Goal: Task Accomplishment & Management: Use online tool/utility

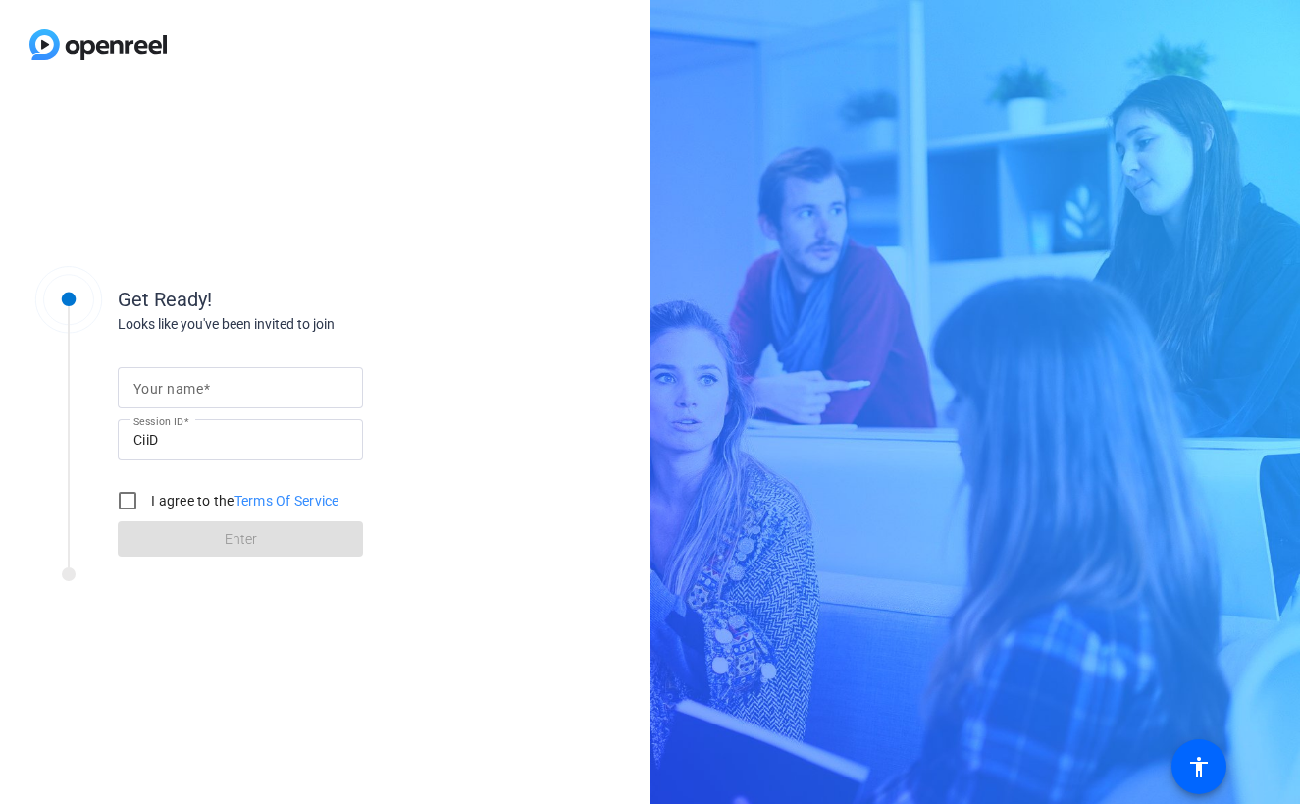
click at [251, 384] on input "Your name" at bounding box center [240, 388] width 214 height 24
type input "[PERSON_NAME]"
click at [123, 497] on input "I agree to the Terms Of Service" at bounding box center [127, 500] width 39 height 39
checkbox input "true"
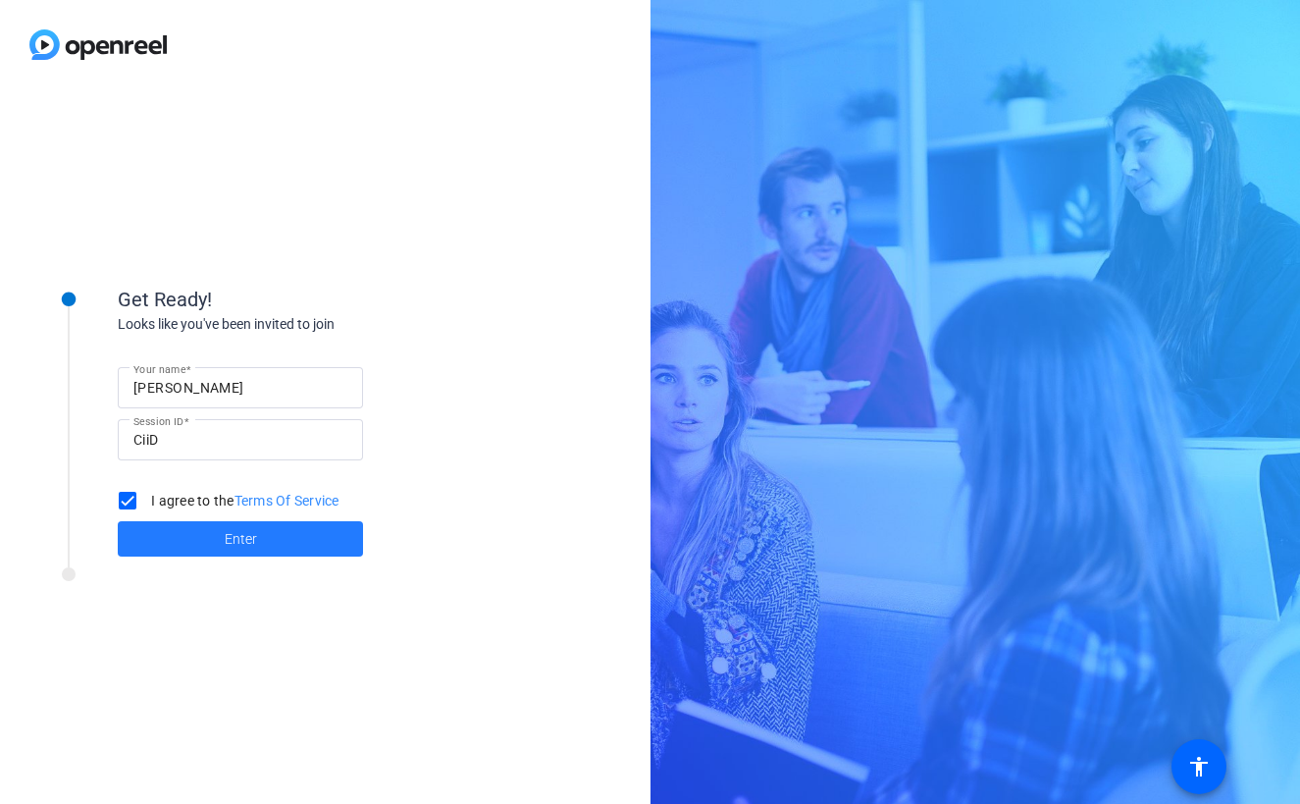
click at [172, 538] on span at bounding box center [240, 538] width 245 height 47
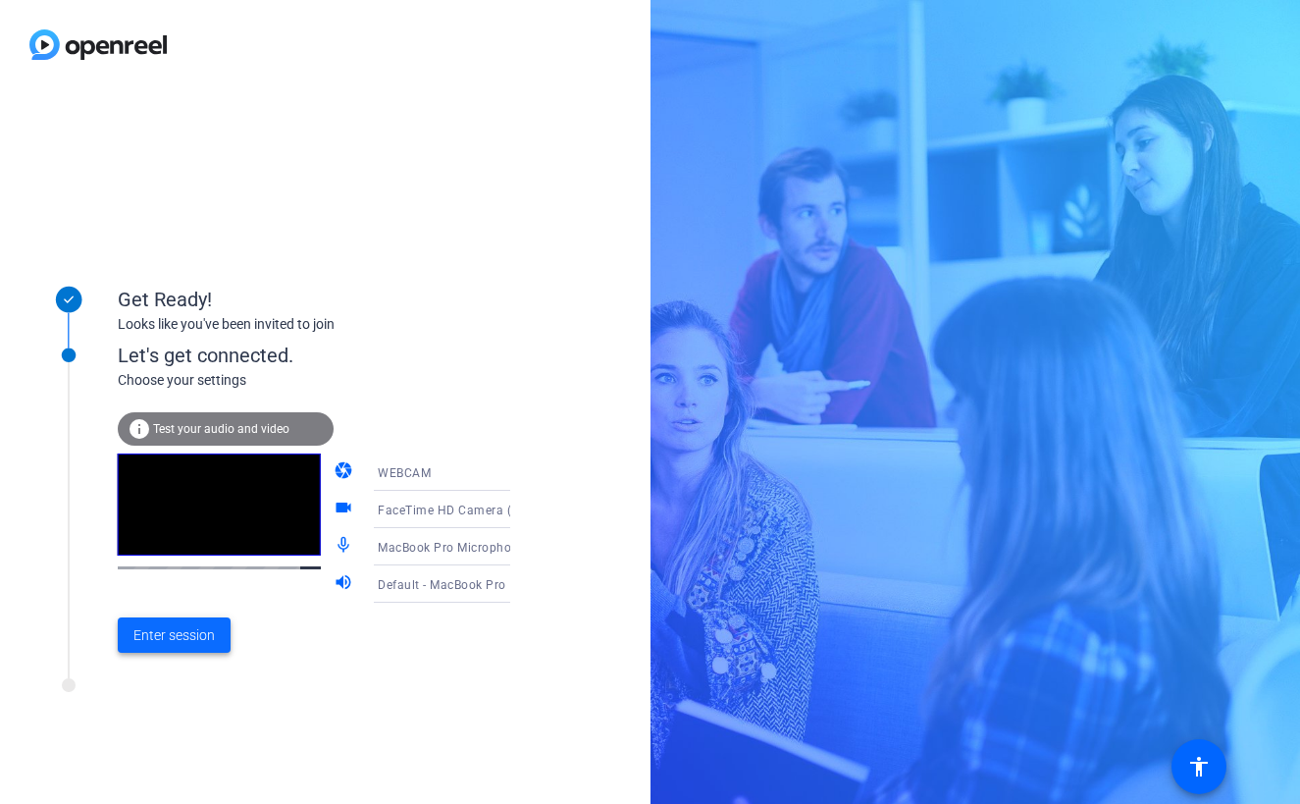
click at [178, 635] on span "Enter session" at bounding box center [173, 635] width 81 height 21
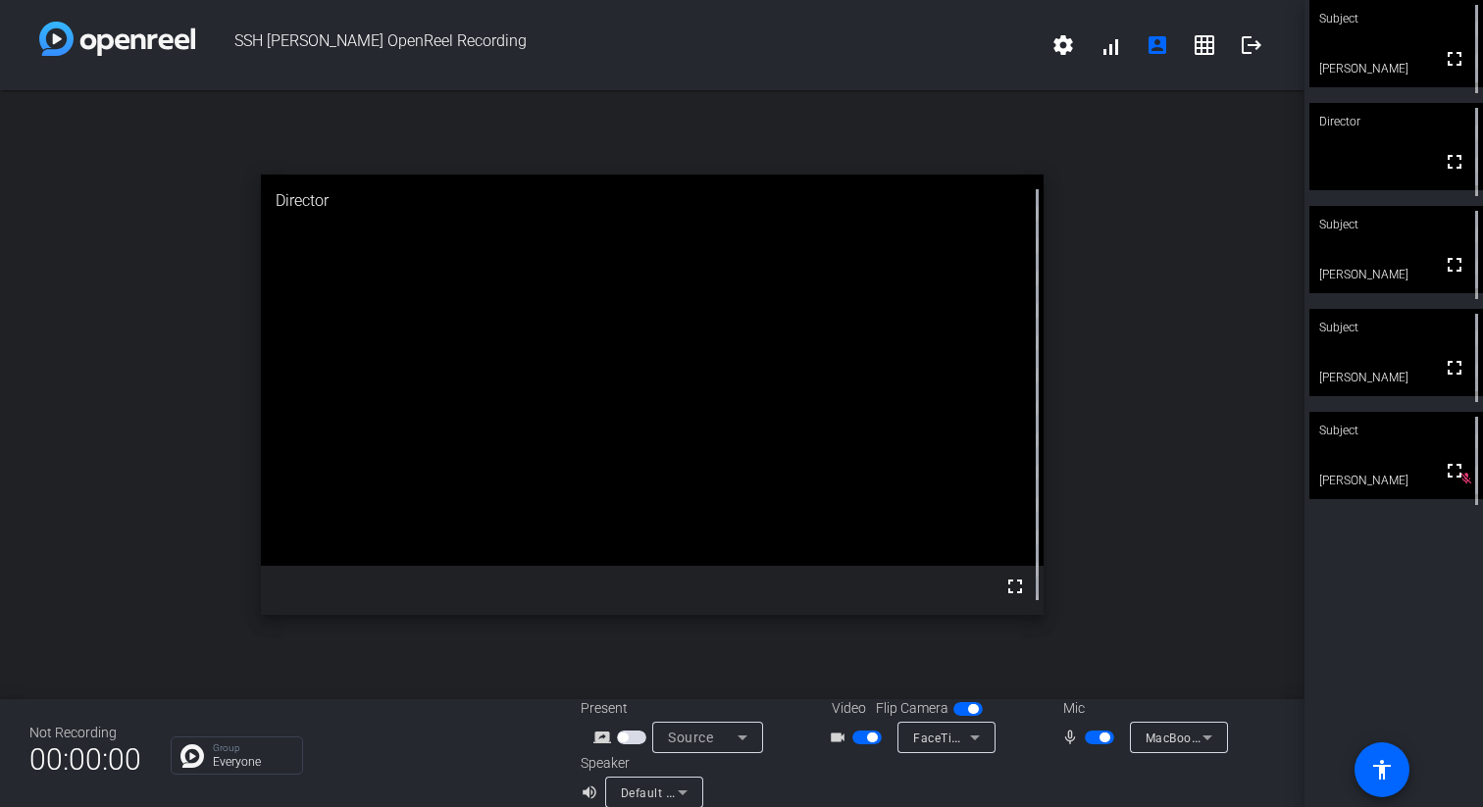
click at [868, 740] on span "button" at bounding box center [872, 738] width 10 height 10
click at [961, 705] on span "button" at bounding box center [968, 709] width 29 height 14
click at [962, 711] on span "button" at bounding box center [960, 709] width 10 height 10
